Goal: Task Accomplishment & Management: Use online tool/utility

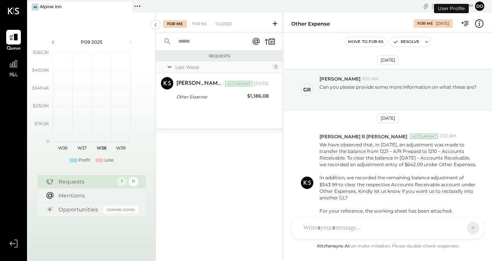
scroll to position [54, 0]
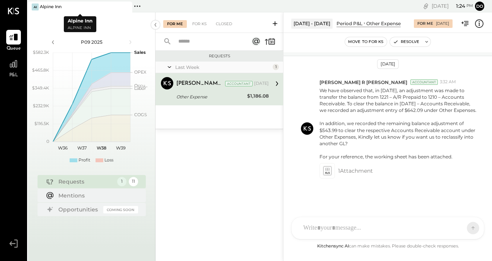
click at [135, 8] on icon at bounding box center [137, 6] width 10 height 10
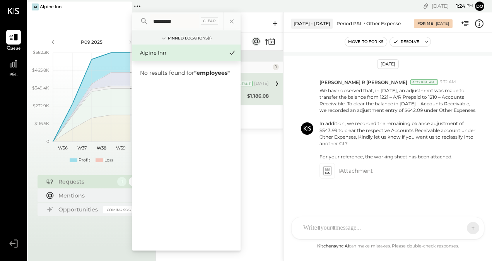
type input "*********"
click at [145, 21] on icon at bounding box center [144, 21] width 6 height 6
click at [141, 21] on icon at bounding box center [144, 21] width 6 height 6
click at [245, 147] on div "Requests Last Week 1 [PERSON_NAME] R [PERSON_NAME] Accountant [PERSON_NAME] R […" at bounding box center [219, 146] width 128 height 190
